Goal: Task Accomplishment & Management: Use online tool/utility

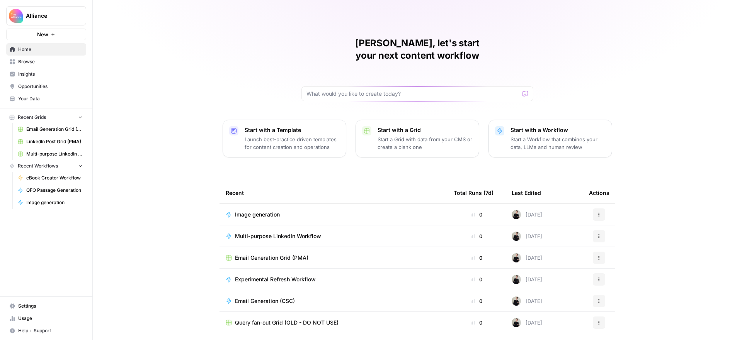
click at [297, 233] on span "Multi-purpose LinkedIn Workflow" at bounding box center [278, 237] width 86 height 8
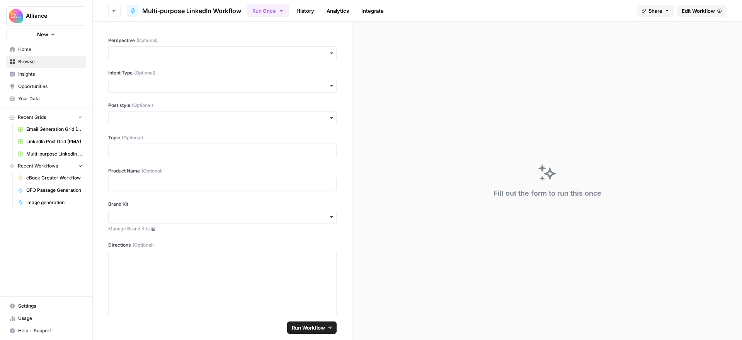
click at [693, 11] on span "Edit Workflow" at bounding box center [697, 11] width 33 height 8
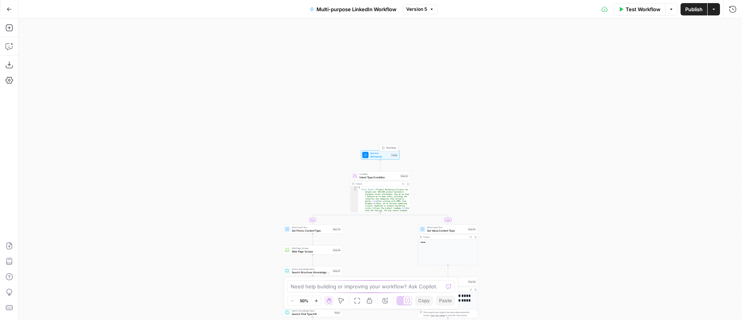
click at [382, 155] on span "Set Inputs" at bounding box center [379, 157] width 19 height 4
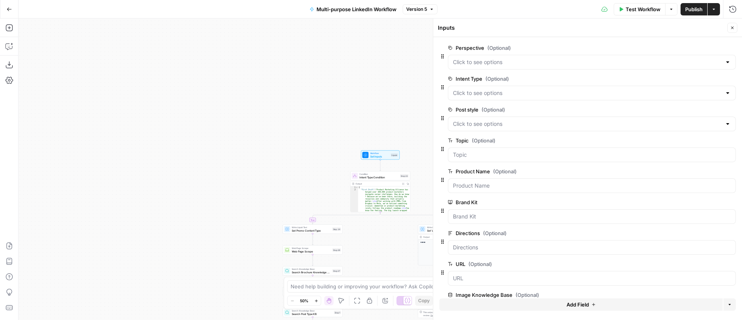
click at [8, 11] on icon "button" at bounding box center [9, 9] width 5 height 5
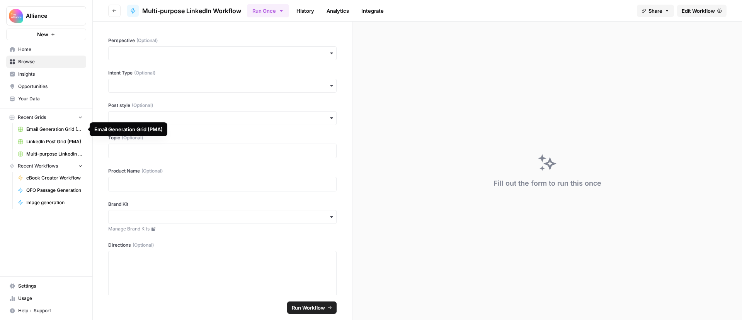
click at [51, 131] on span "Email Generation Grid (PMA)" at bounding box center [54, 129] width 56 height 7
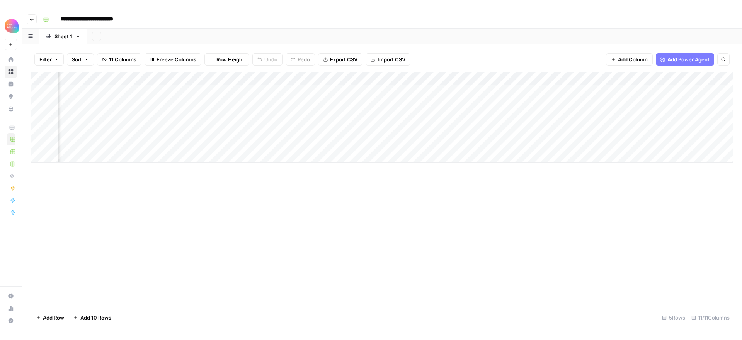
scroll to position [0, 50]
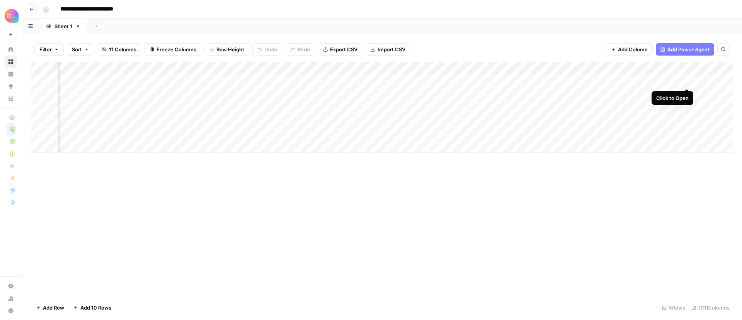
click at [687, 82] on div "Add Column" at bounding box center [381, 107] width 701 height 91
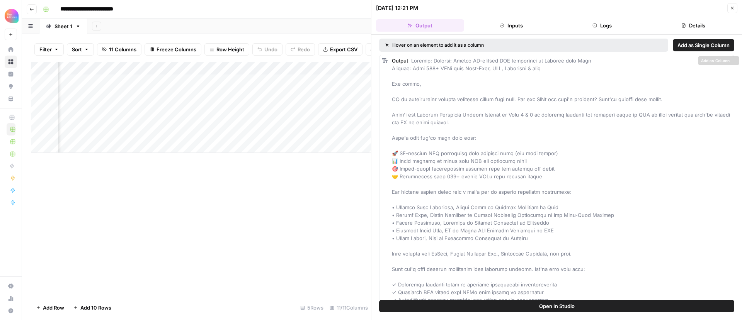
click at [596, 306] on button "Open In Studio" at bounding box center [556, 306] width 355 height 12
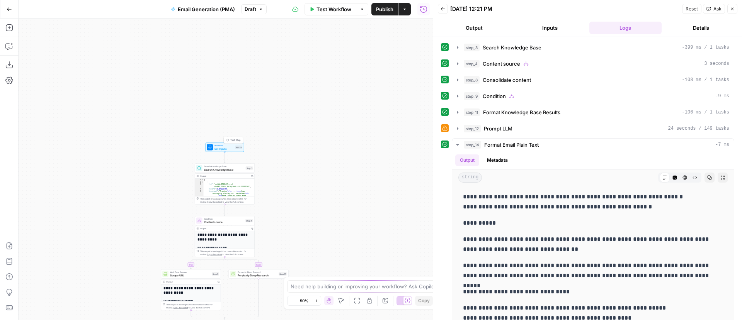
click at [227, 146] on span "Workflow" at bounding box center [223, 145] width 19 height 3
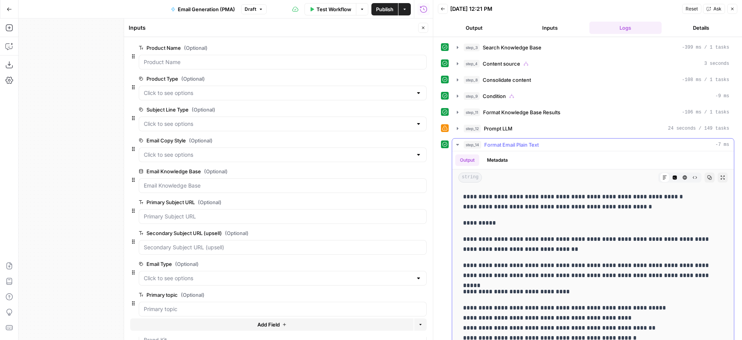
scroll to position [16, 0]
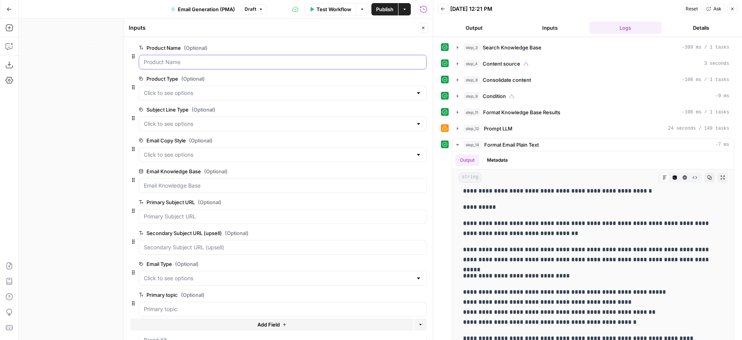
click at [214, 65] on Name "Product Name (Optional)" at bounding box center [283, 62] width 278 height 8
click at [10, 8] on icon "button" at bounding box center [9, 9] width 5 height 5
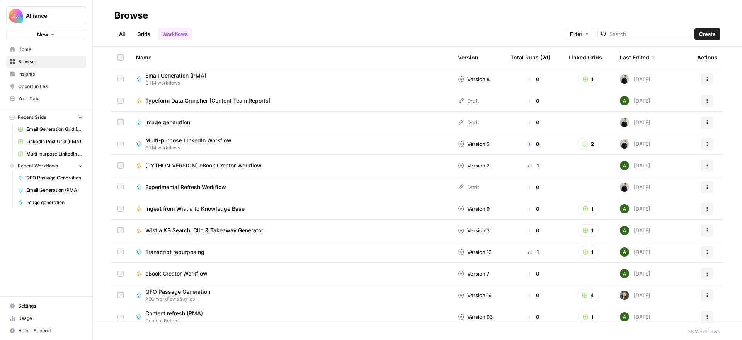
click at [147, 32] on link "Grids" at bounding box center [144, 34] width 22 height 12
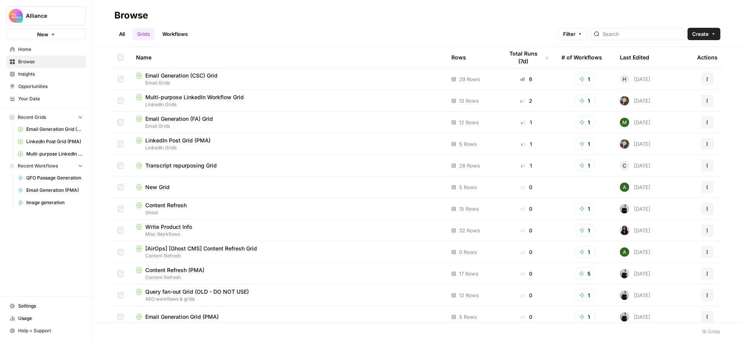
click at [123, 34] on link "All" at bounding box center [121, 34] width 15 height 12
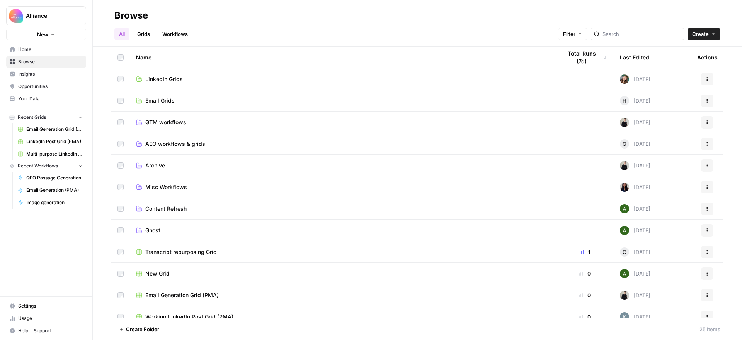
click at [30, 48] on span "Home" at bounding box center [50, 49] width 65 height 7
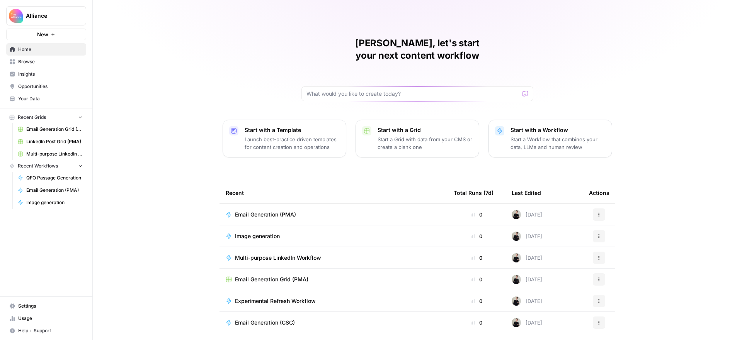
click at [288, 254] on span "Multi-purpose LinkedIn Workflow" at bounding box center [278, 258] width 86 height 8
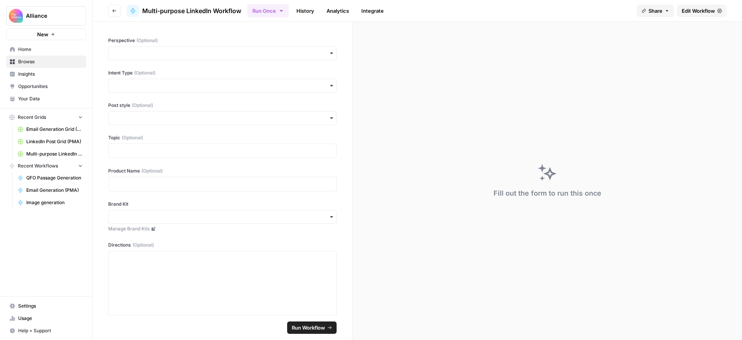
click at [683, 11] on span "Edit Workflow" at bounding box center [697, 11] width 33 height 8
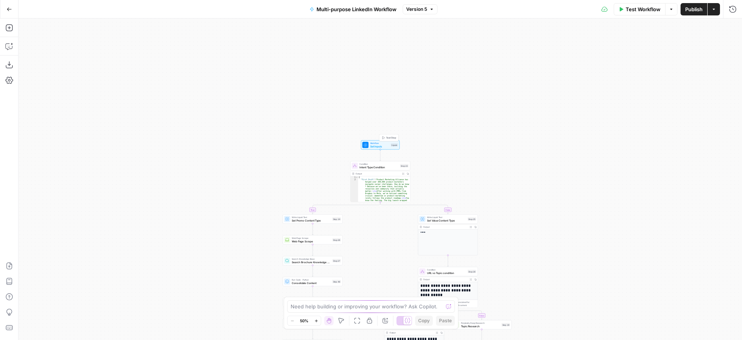
click at [382, 143] on span "Workflow" at bounding box center [379, 143] width 19 height 3
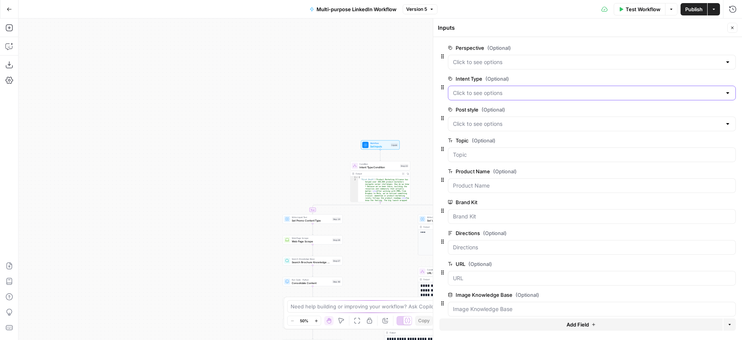
click at [577, 91] on Type "Intent Type (Optional)" at bounding box center [587, 93] width 268 height 8
click at [587, 76] on label "Intent Type (Optional)" at bounding box center [570, 79] width 244 height 8
click at [587, 89] on Type "Intent Type (Optional)" at bounding box center [587, 93] width 268 height 8
click at [586, 75] on label "Intent Type (Optional)" at bounding box center [570, 79] width 244 height 8
click at [586, 89] on Type "Intent Type (Optional)" at bounding box center [587, 93] width 268 height 8
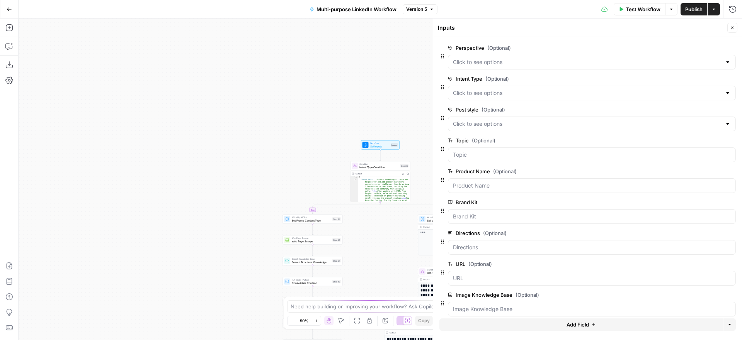
click at [438, 102] on form "Perspective (Optional) edit field Delete group Intent Type (Optional) edit fiel…" at bounding box center [587, 188] width 309 height 303
click at [587, 320] on span "Add Field" at bounding box center [577, 325] width 22 height 8
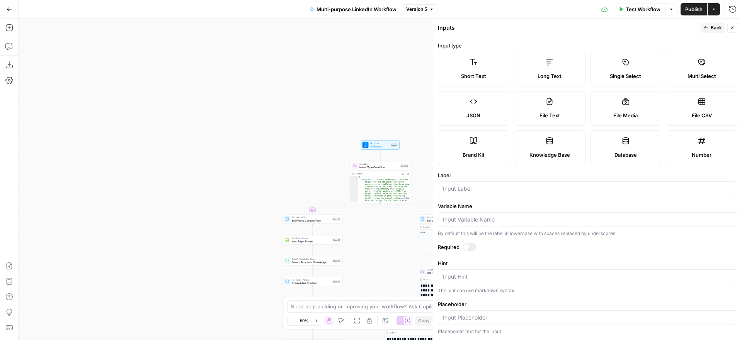
click at [625, 113] on span "File Media" at bounding box center [625, 116] width 24 height 8
type textarea "Supports .mp4, .mp3, .wav, .jpg, .png, .webp, .wma, .m4a file types"
click at [707, 27] on div "Actions" at bounding box center [713, 26] width 19 height 8
click at [714, 27] on span "Back" at bounding box center [715, 27] width 11 height 7
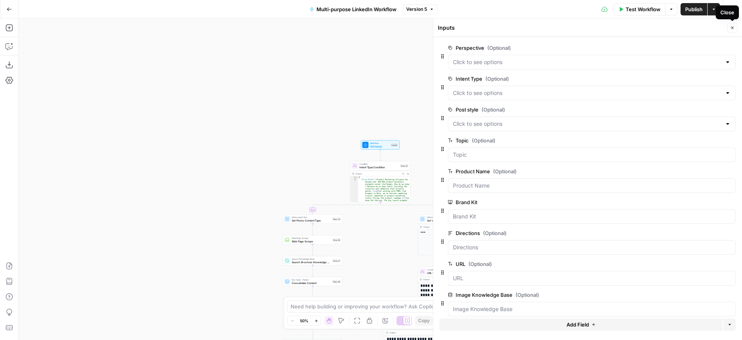
click at [732, 28] on icon "button" at bounding box center [732, 27] width 5 height 5
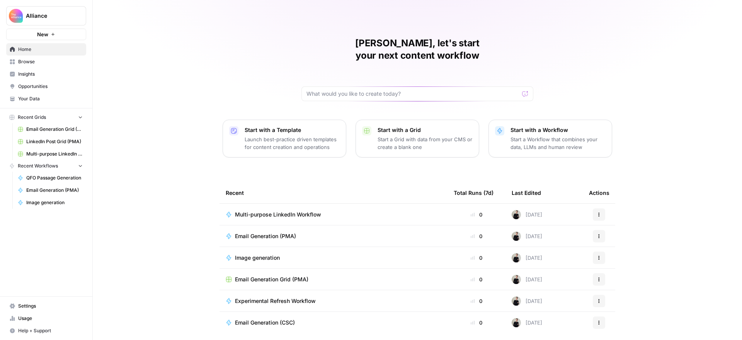
click at [289, 211] on span "Multi-purpose LinkedIn Workflow" at bounding box center [278, 215] width 86 height 8
